Goal: Task Accomplishment & Management: Use online tool/utility

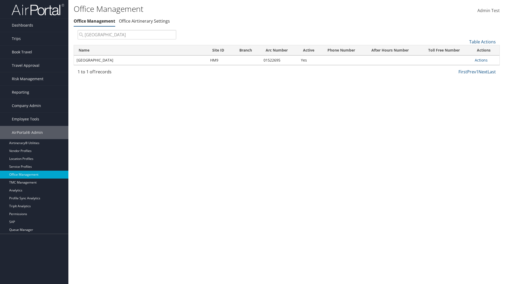
type input "Youngstown State University"
click at [481, 60] on link "Actions" at bounding box center [481, 60] width 13 height 5
click at [0, 0] on link "Manage Banner Ads" at bounding box center [0, 0] width 0 height 0
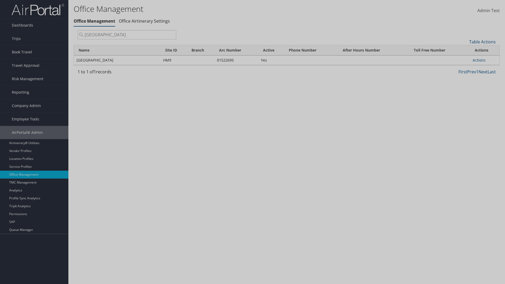
click at [0, 0] on link "Table Actions" at bounding box center [0, 0] width 0 height 0
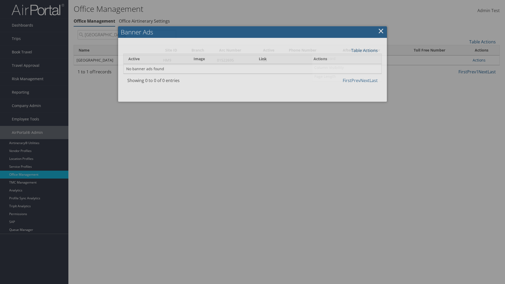
click at [347, 76] on link "Page Length" at bounding box center [346, 76] width 69 height 9
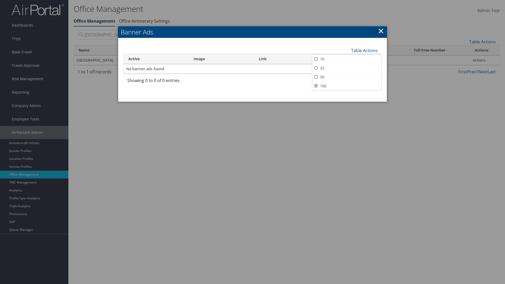
click at [347, 68] on link "25" at bounding box center [346, 68] width 69 height 9
click at [364, 50] on link "Table Actions" at bounding box center [364, 51] width 27 height 6
click at [347, 77] on link "50" at bounding box center [346, 77] width 69 height 9
click at [364, 50] on link "Table Actions" at bounding box center [364, 51] width 27 height 6
click at [347, 86] on link "100" at bounding box center [346, 86] width 69 height 9
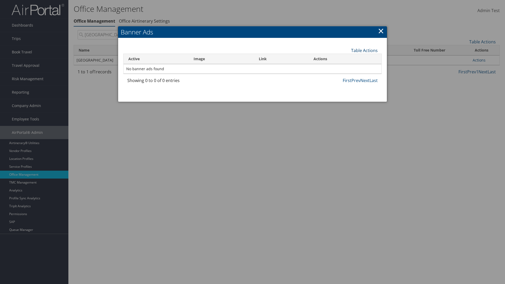
click at [364, 50] on link "Table Actions" at bounding box center [364, 51] width 27 height 6
click at [347, 67] on link "Column Visibility" at bounding box center [346, 67] width 69 height 9
click at [347, 59] on link "Active" at bounding box center [346, 59] width 69 height 9
